Goal: Transaction & Acquisition: Purchase product/service

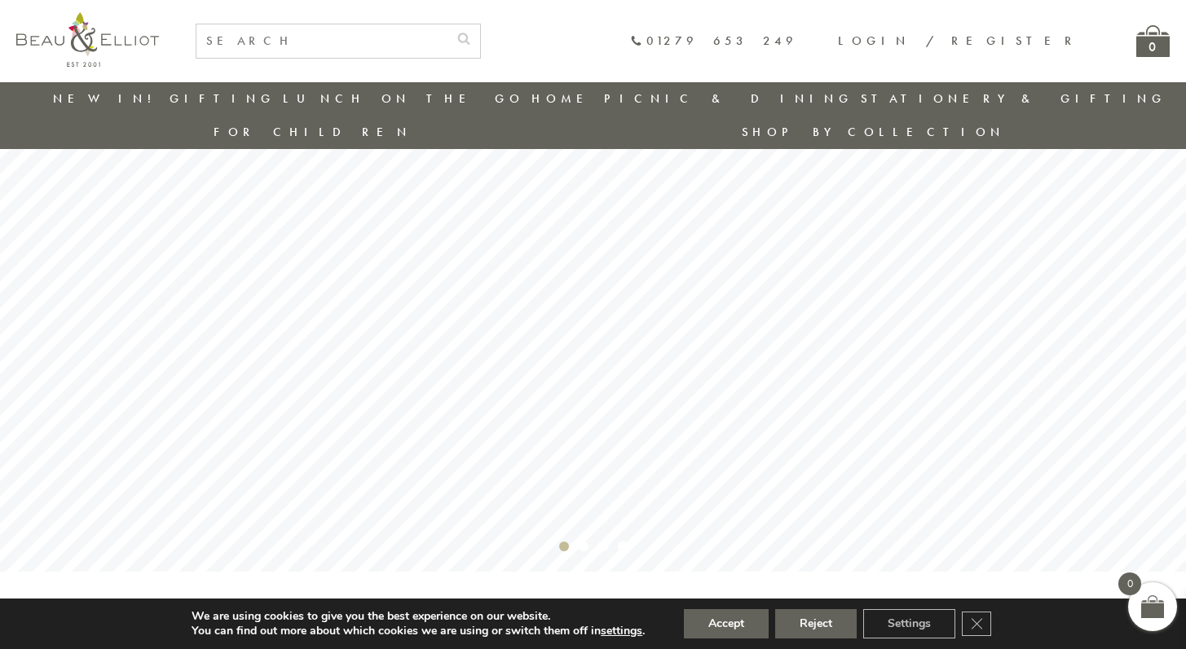
scroll to position [103, 0]
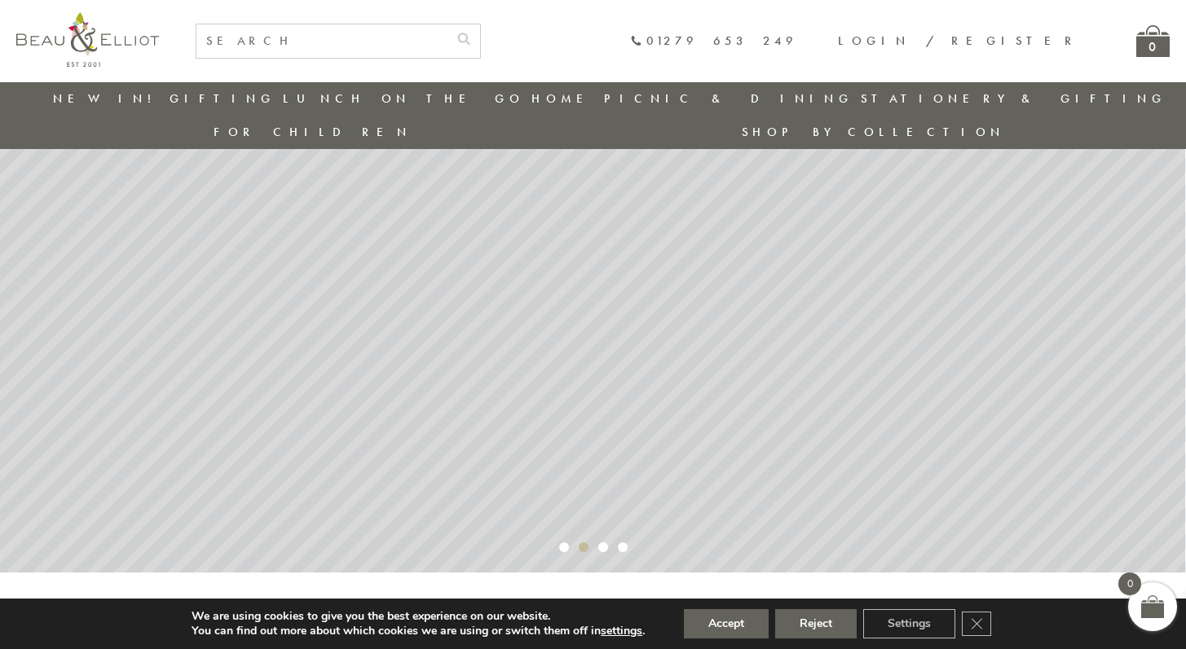
click at [586, 543] on rs-bullet "Video 2" at bounding box center [584, 548] width 10 height 10
click at [602, 543] on rs-bullet "Video 2" at bounding box center [603, 548] width 10 height 10
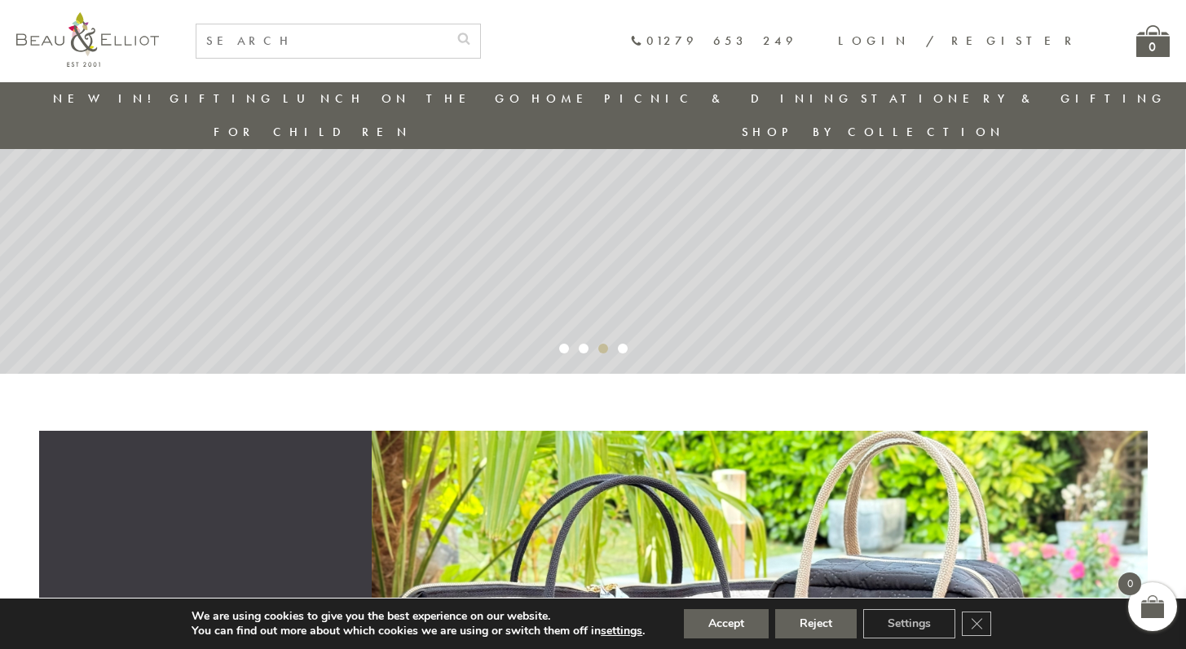
scroll to position [101, 0]
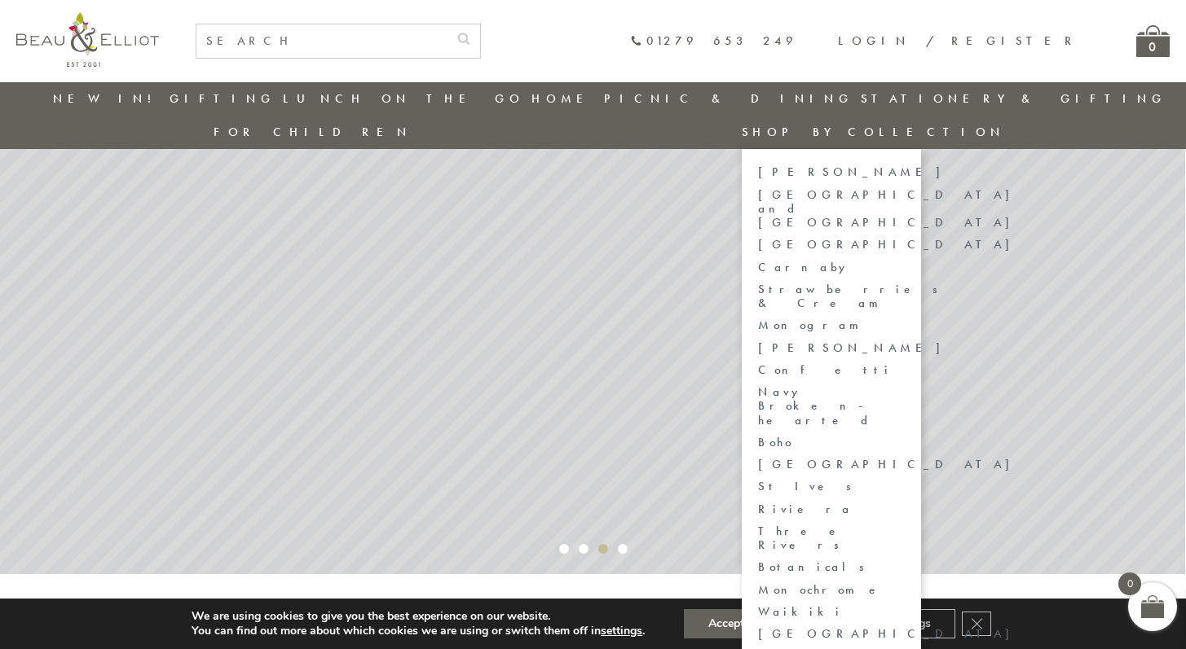
click at [1005, 124] on link "Shop by collection" at bounding box center [873, 132] width 263 height 16
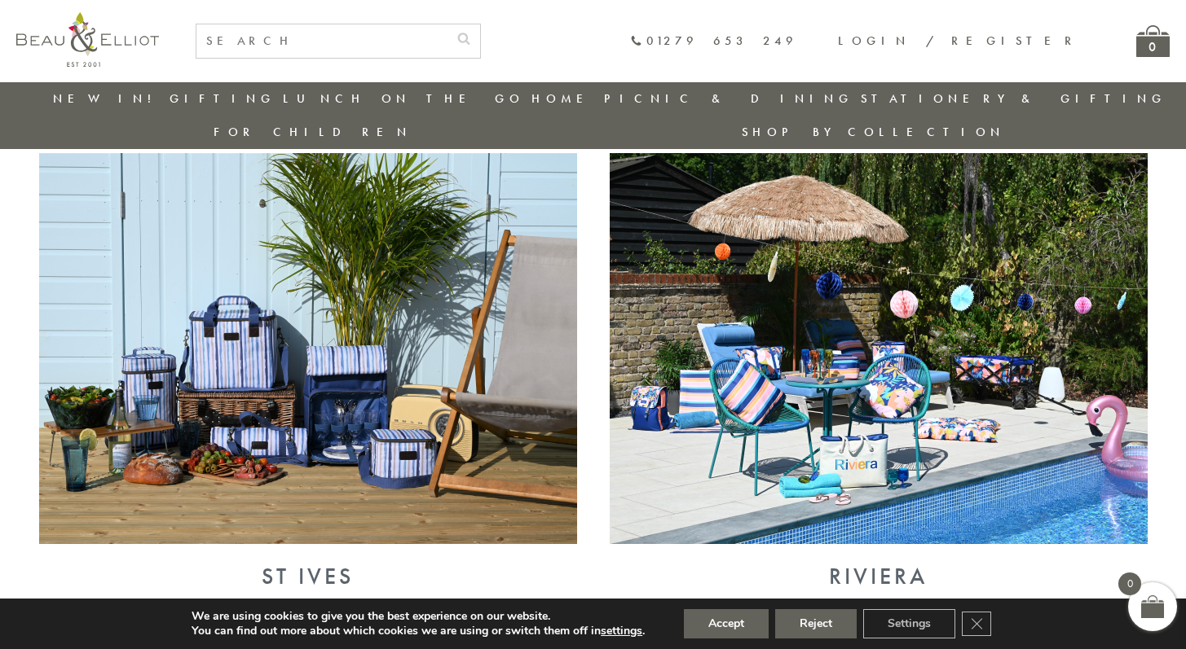
scroll to position [2961, 0]
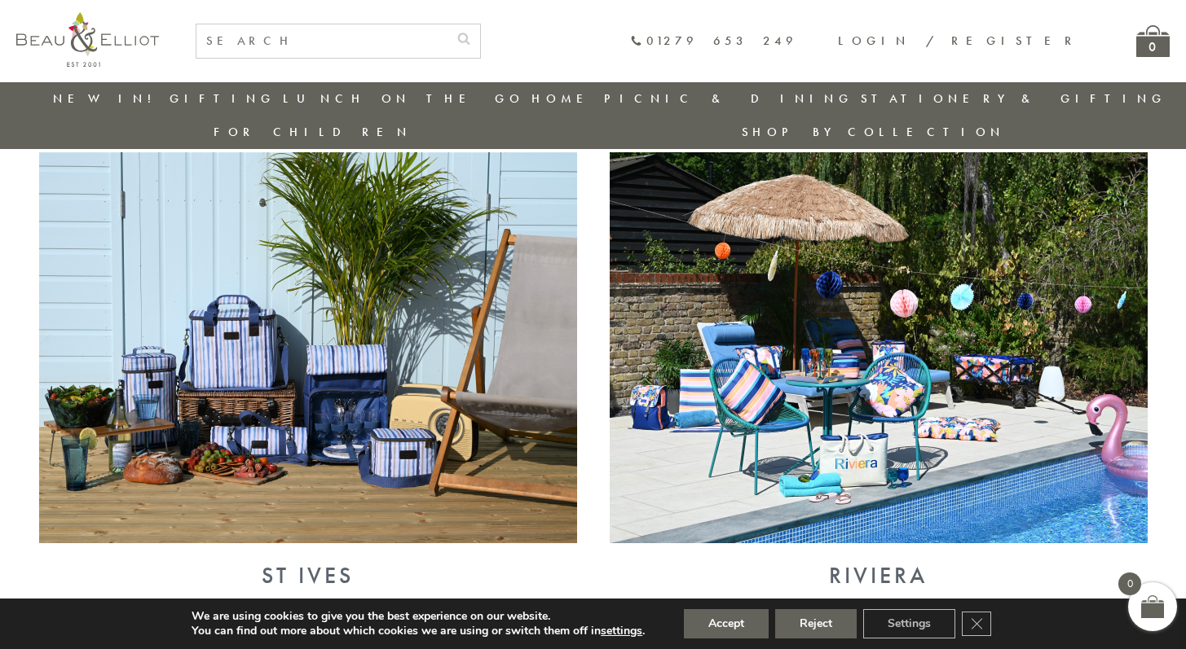
click at [330, 357] on img at bounding box center [308, 347] width 538 height 391
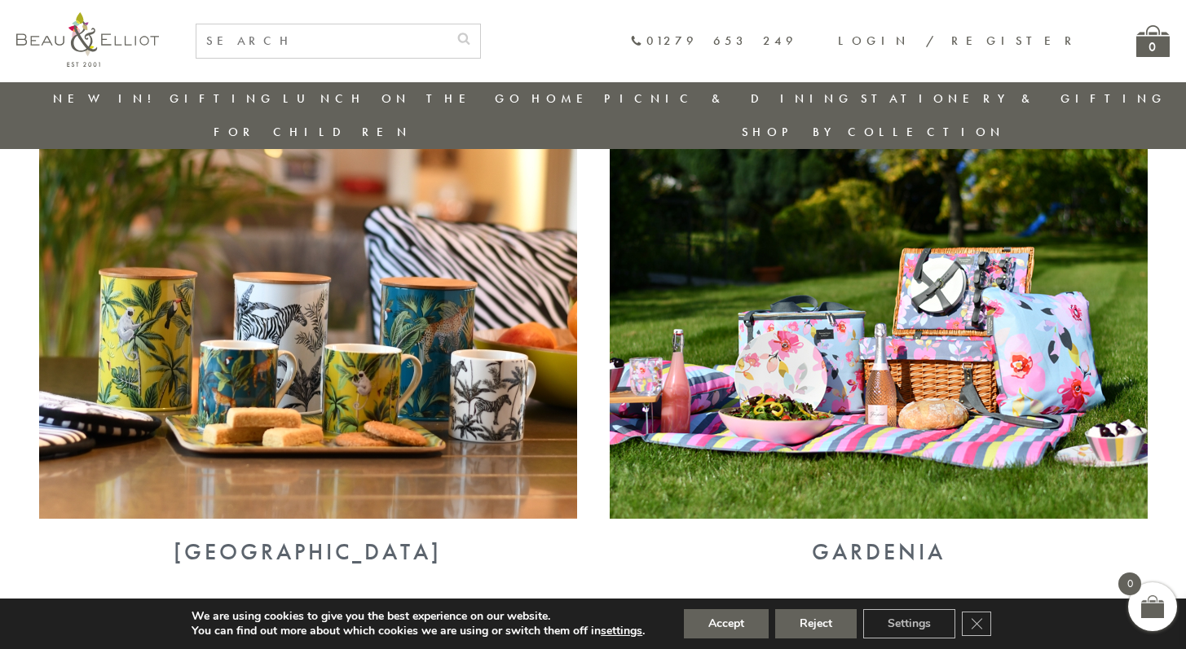
scroll to position [5004, 0]
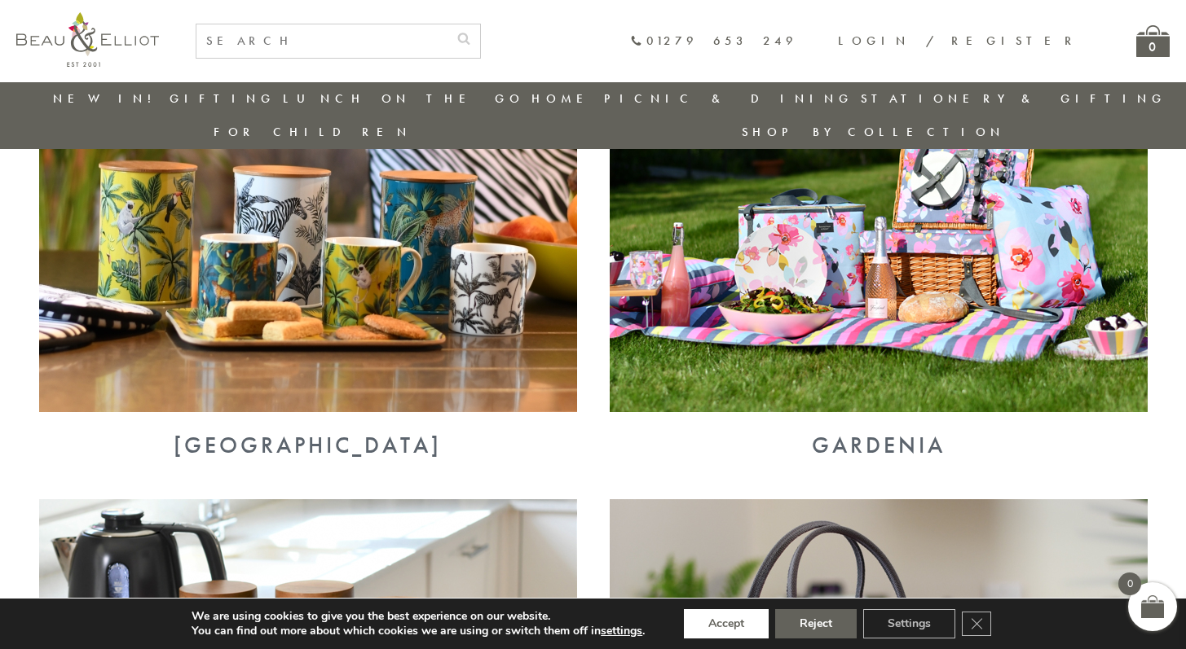
click at [728, 623] on button "Accept" at bounding box center [726, 624] width 85 height 29
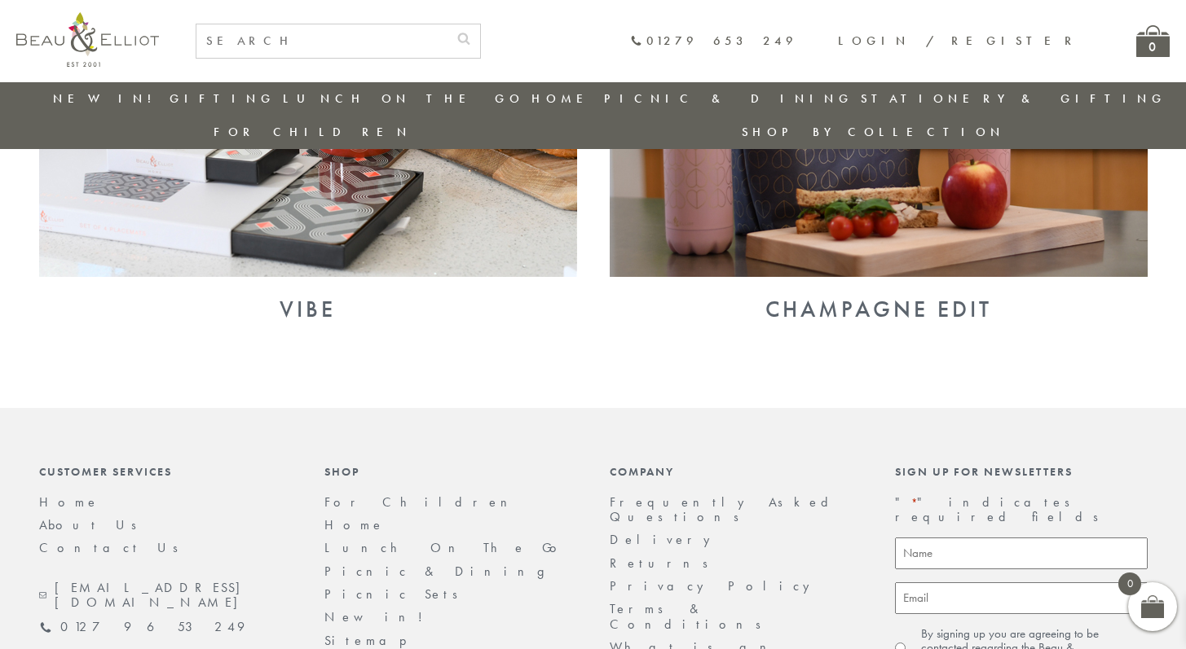
scroll to position [5612, 0]
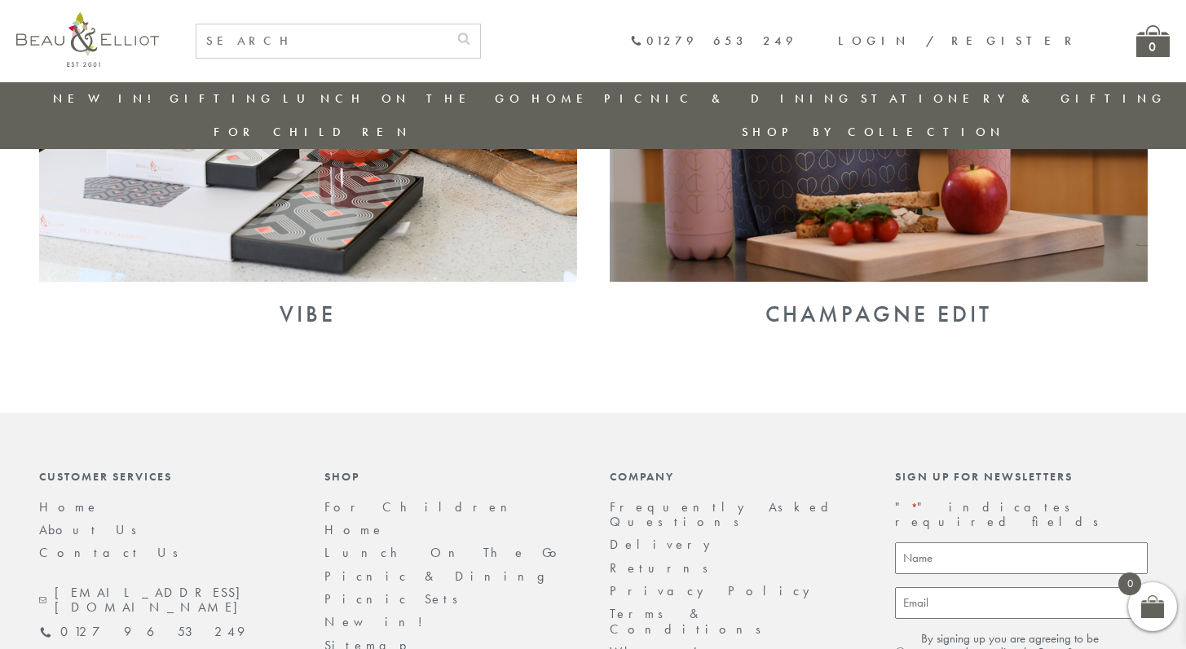
click at [861, 86] on li "Stationery & Gifting" at bounding box center [1014, 98] width 306 height 33
click at [861, 99] on link "Stationery & Gifting" at bounding box center [1014, 98] width 306 height 16
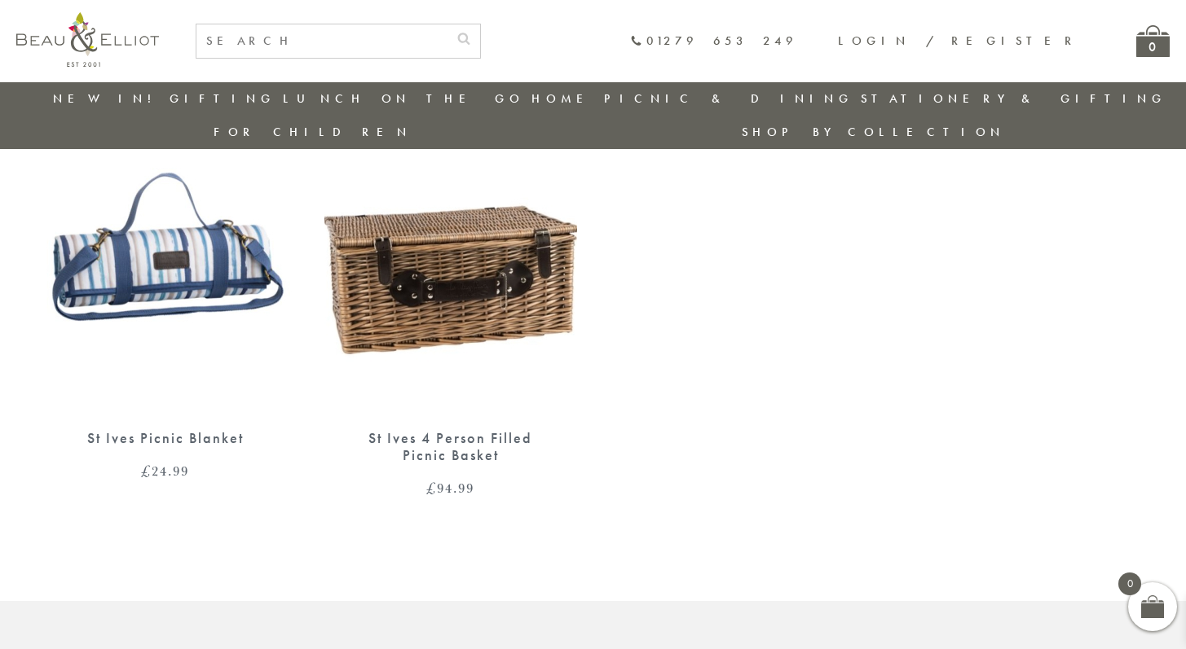
scroll to position [134, 0]
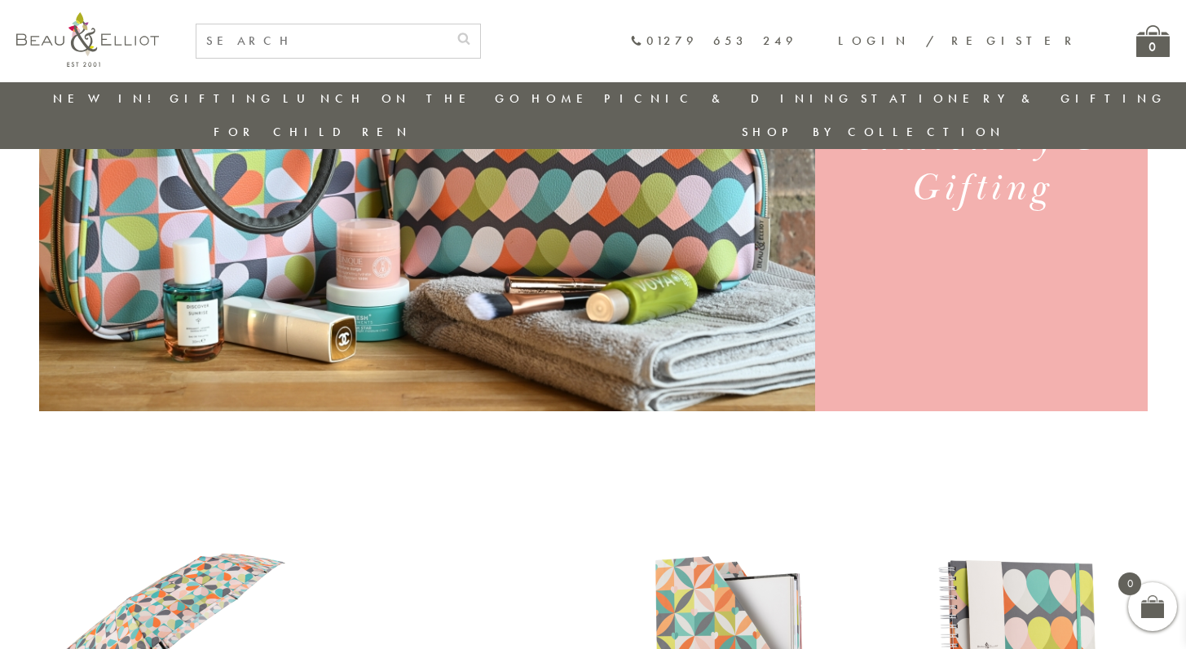
scroll to position [117, 0]
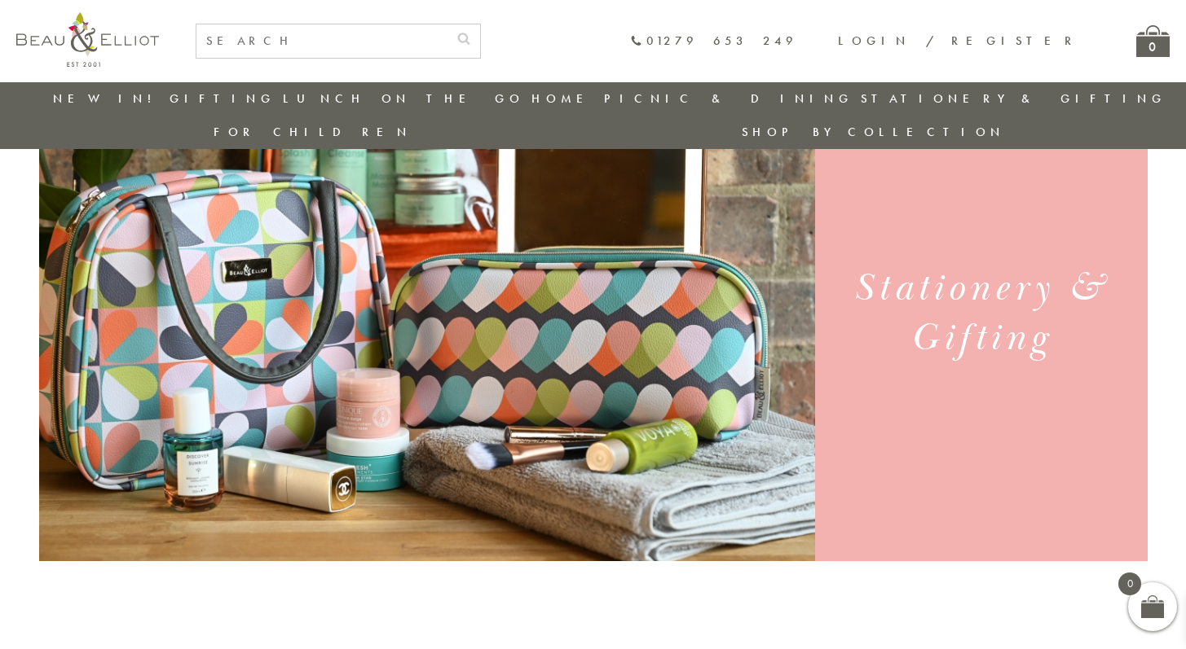
click at [447, 36] on input "text" at bounding box center [321, 40] width 251 height 33
type input "cool bag"
click at [447, 24] on button "submit" at bounding box center [463, 37] width 33 height 26
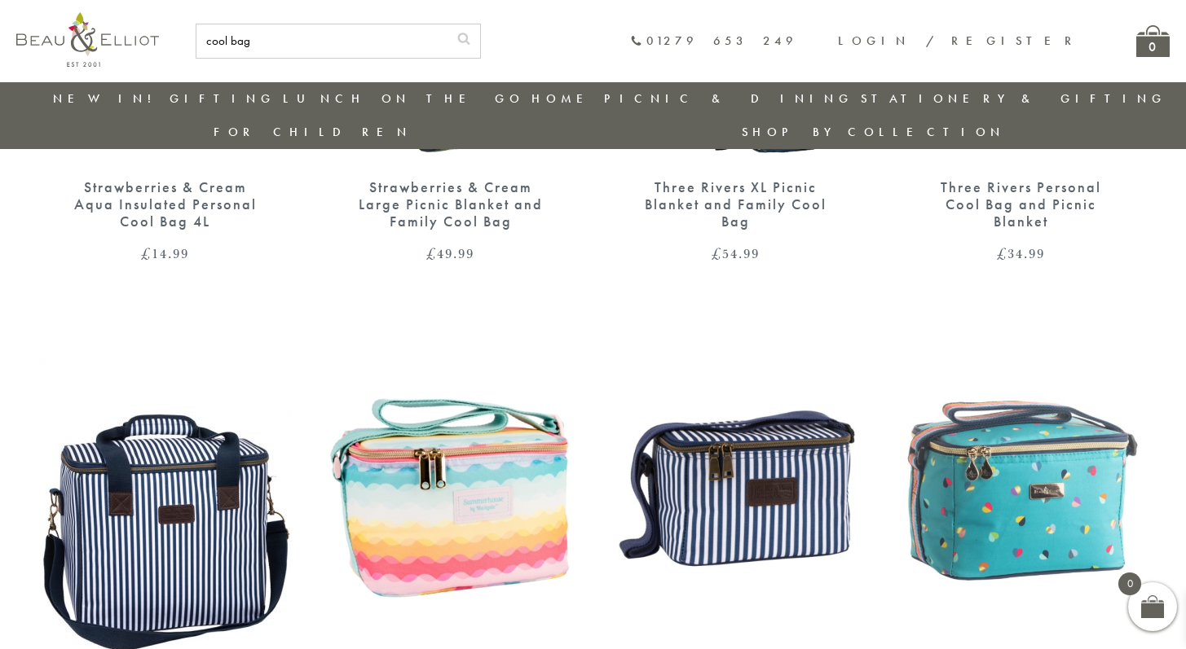
scroll to position [3946, 0]
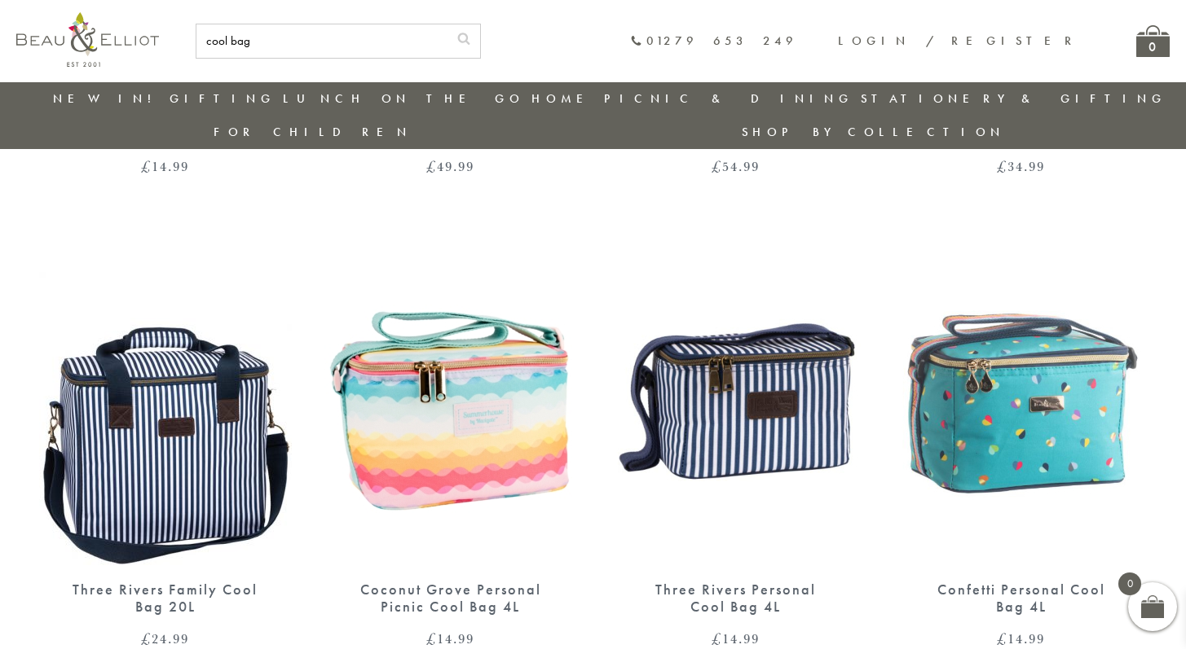
click at [176, 428] on img at bounding box center [165, 403] width 253 height 326
